Goal: Information Seeking & Learning: Learn about a topic

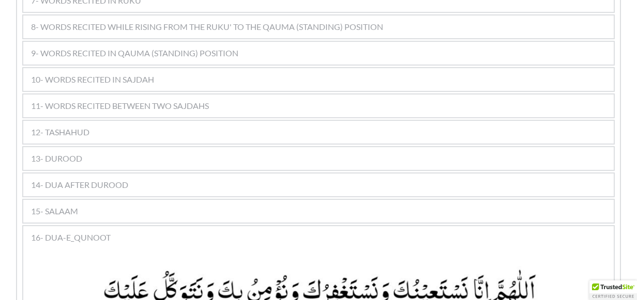
scroll to position [775, 0]
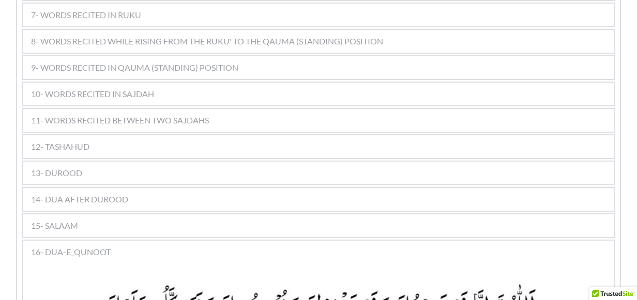
click at [113, 162] on div "13- DUROOD" at bounding box center [318, 173] width 590 height 23
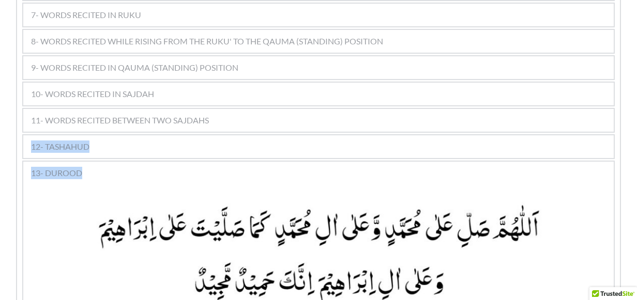
click at [200, 182] on div "1- TAKBEER Translation: "Allah is the Greatest." 2- SANA 1 2 3 4 5 6 7 Translat…" at bounding box center [318, 260] width 592 height 833
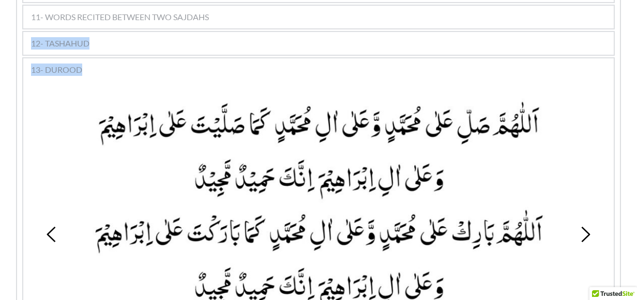
scroll to position [982, 0]
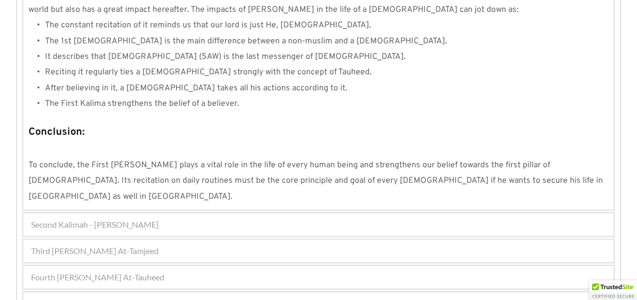
scroll to position [1028, 0]
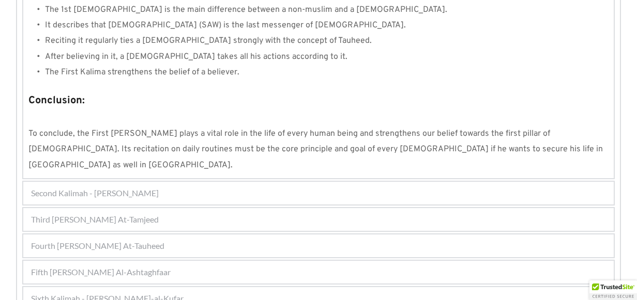
click at [189, 261] on div "Fifth [PERSON_NAME] Al-Ashtaghfaar" at bounding box center [318, 272] width 590 height 23
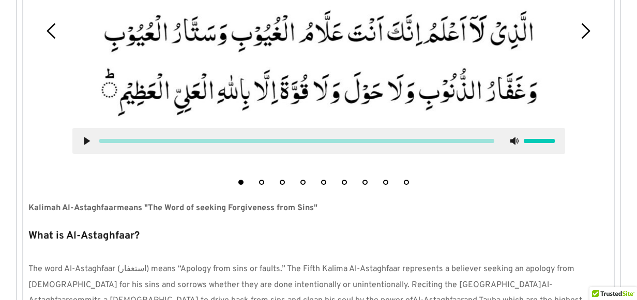
scroll to position [356, 0]
